Goal: Task Accomplishment & Management: Manage account settings

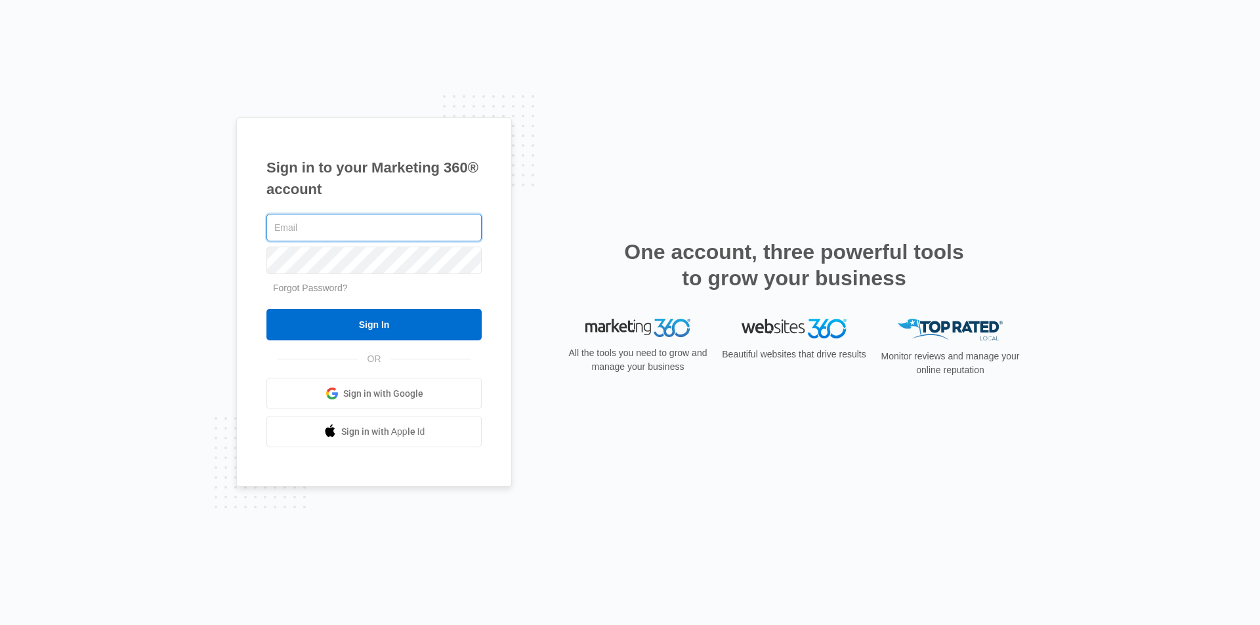
click at [312, 227] on input "text" at bounding box center [373, 228] width 215 height 28
type input "admin@dothelpnow.com"
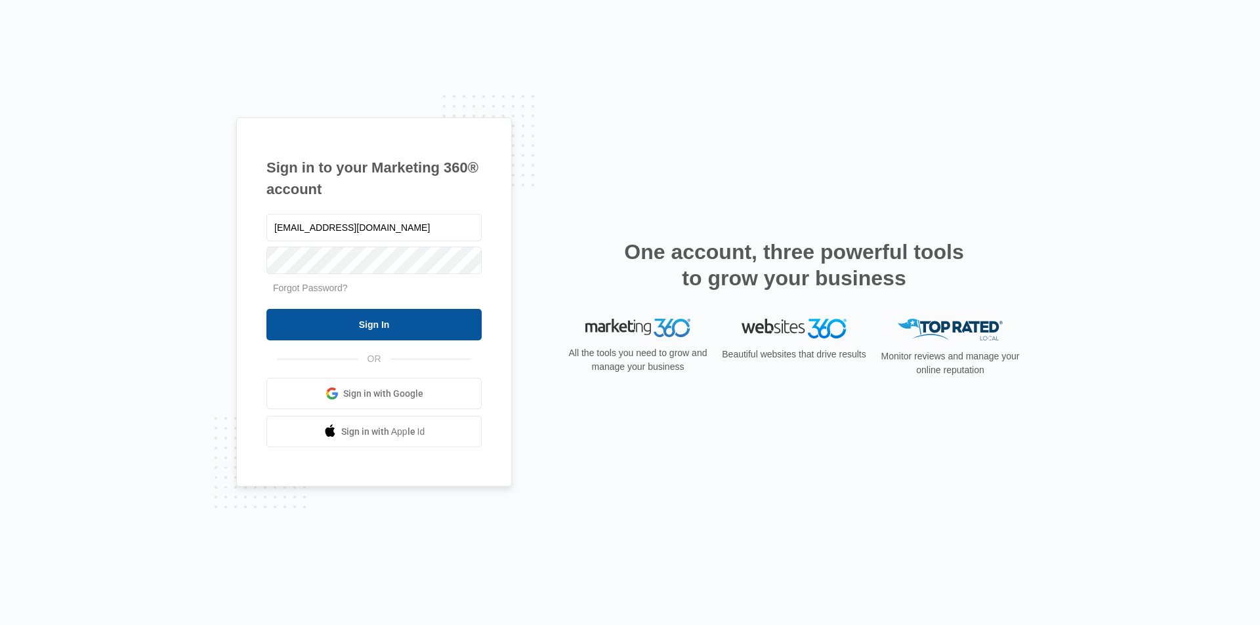
click at [298, 325] on input "Sign In" at bounding box center [373, 324] width 215 height 31
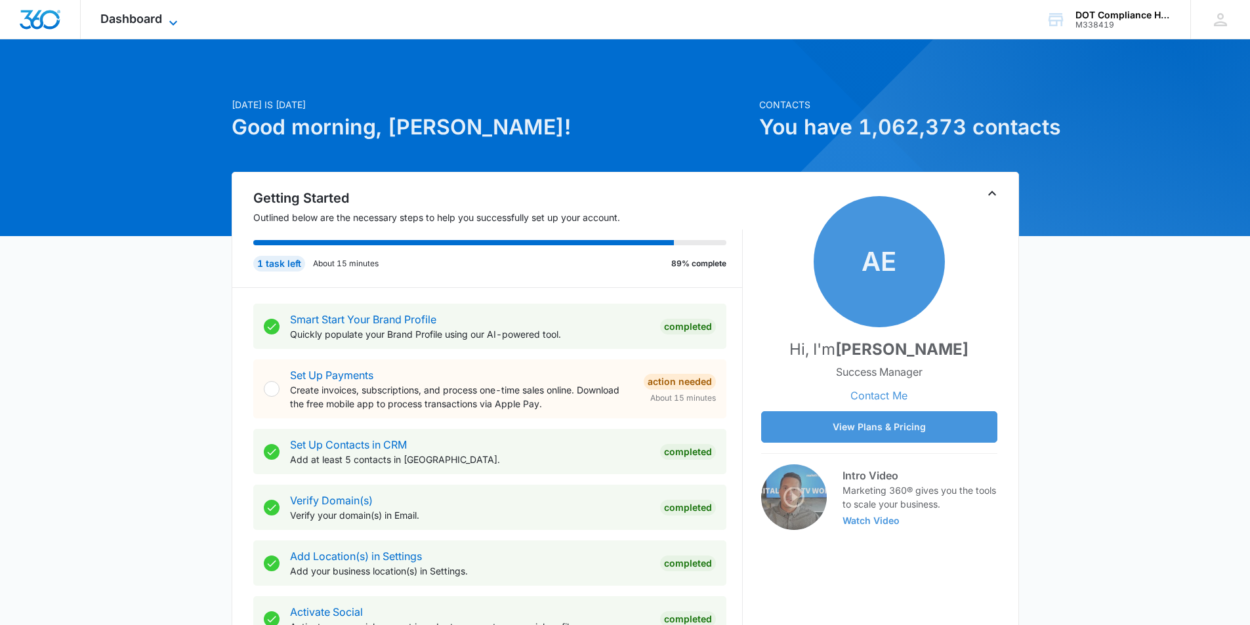
click at [167, 21] on icon at bounding box center [173, 23] width 16 height 16
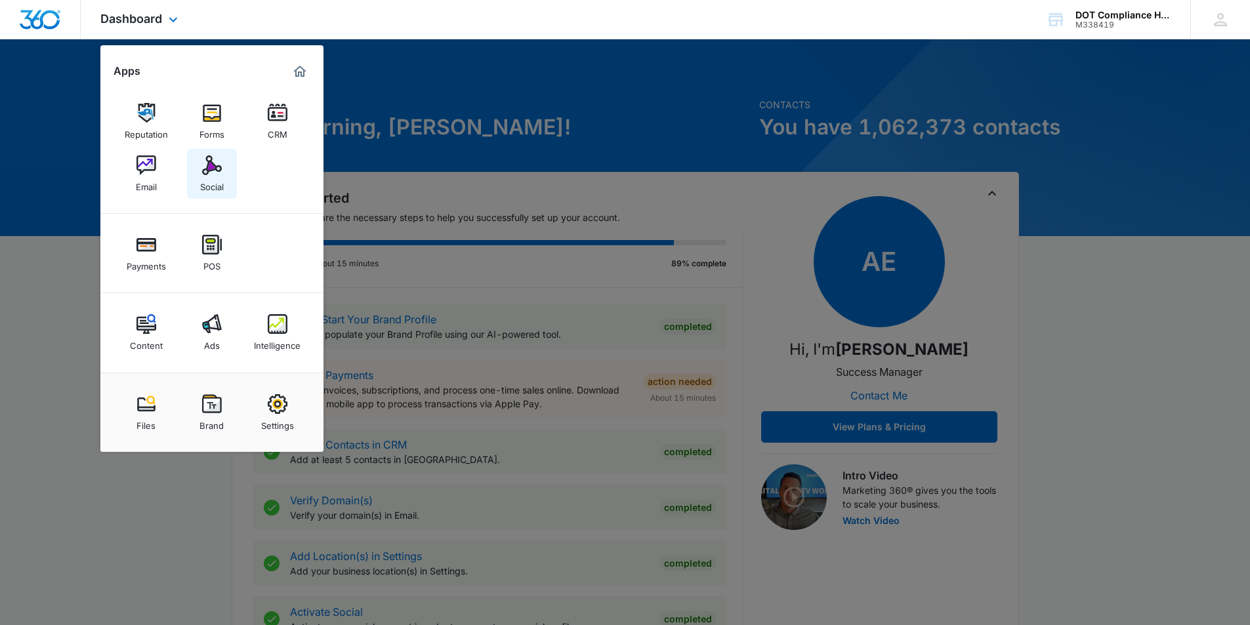
click at [209, 180] on div "Social" at bounding box center [212, 183] width 24 height 17
